Goal: Transaction & Acquisition: Subscribe to service/newsletter

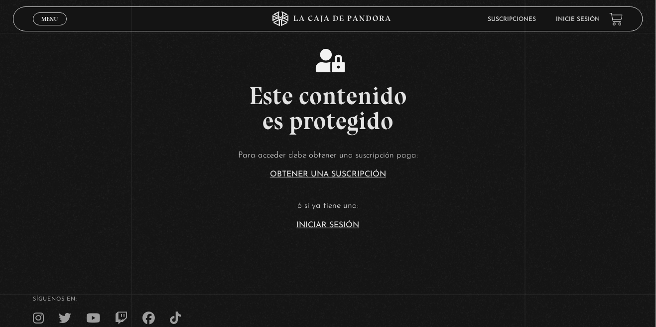
click at [583, 20] on link "Inicie sesión" at bounding box center [578, 19] width 44 height 6
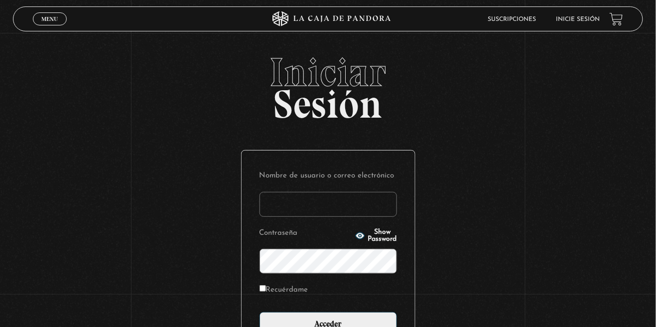
click at [349, 208] on input "Nombre de usuario o correo electrónico" at bounding box center [329, 204] width 138 height 25
type input "allanurena@hotmail.com"
click at [260, 312] on input "Acceder" at bounding box center [329, 324] width 138 height 25
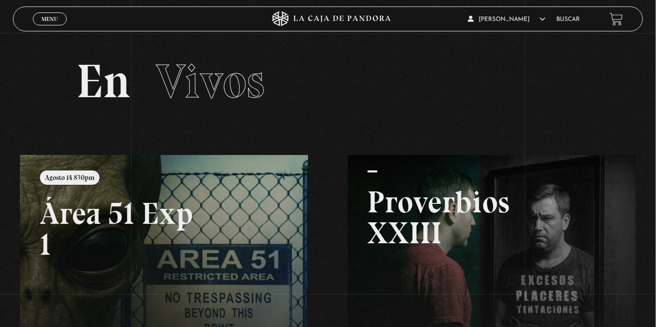
click at [223, 195] on link at bounding box center [348, 318] width 656 height 327
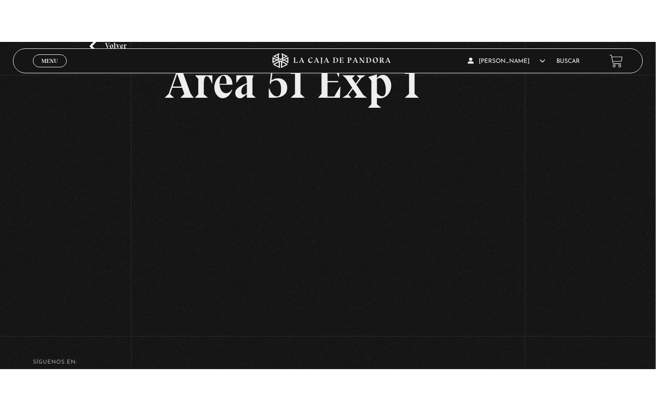
scroll to position [68, 0]
